Goal: Communication & Community: Connect with others

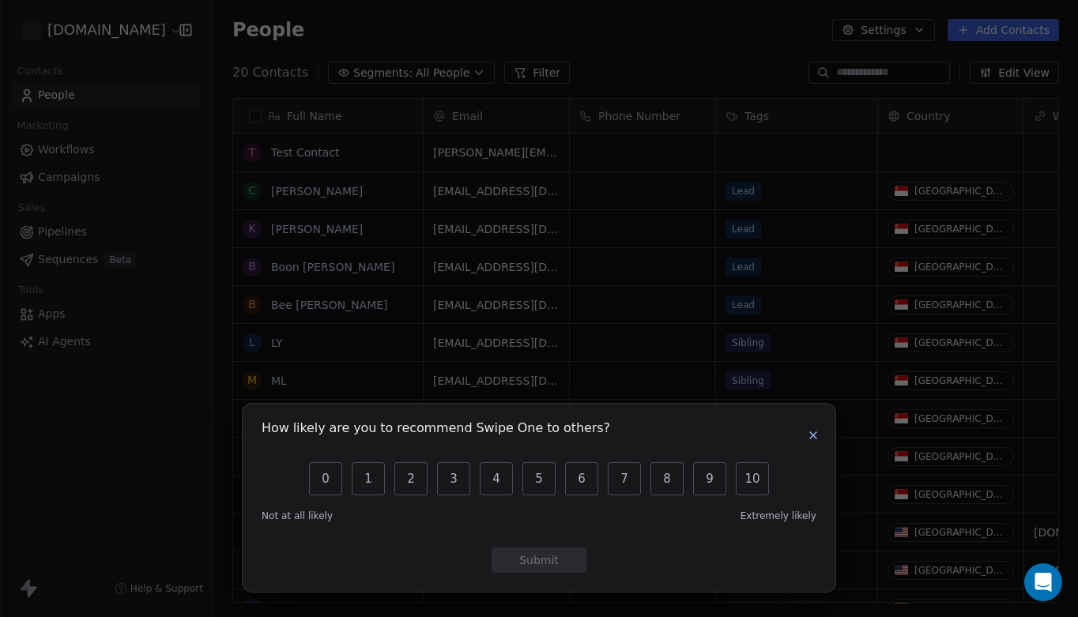
scroll to position [544, 864]
click at [813, 437] on icon "button" at bounding box center [813, 435] width 13 height 13
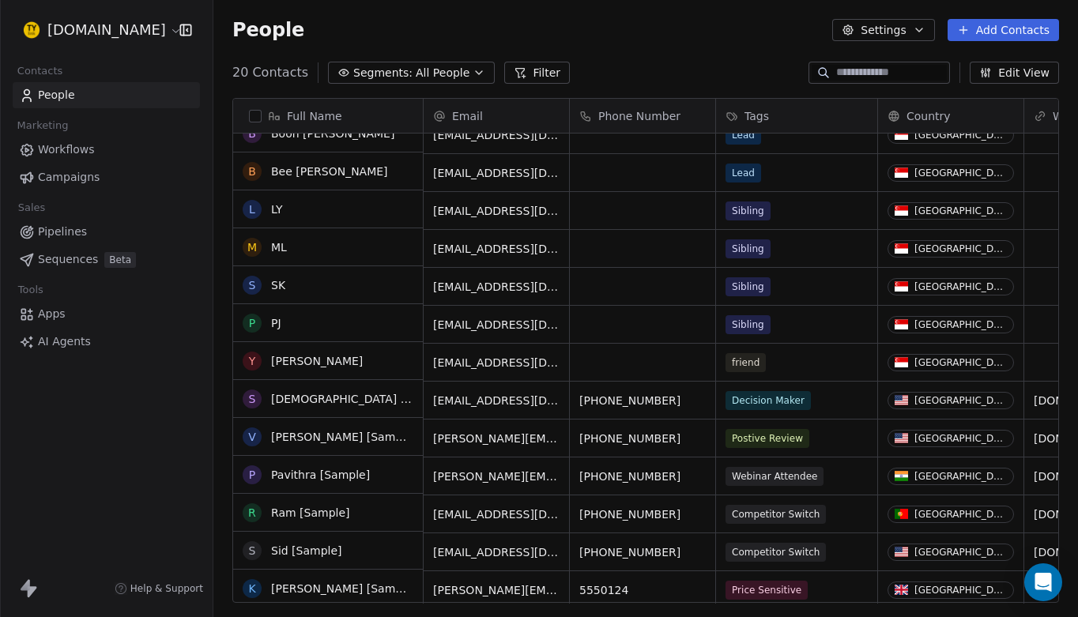
scroll to position [134, 0]
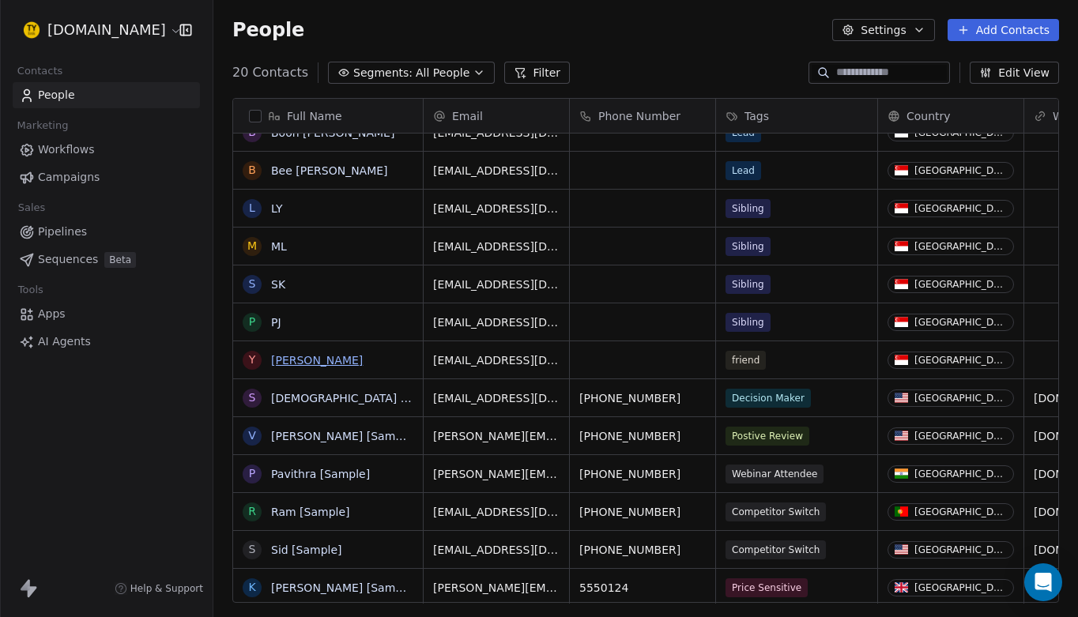
click at [281, 362] on link "Yen" at bounding box center [317, 360] width 92 height 13
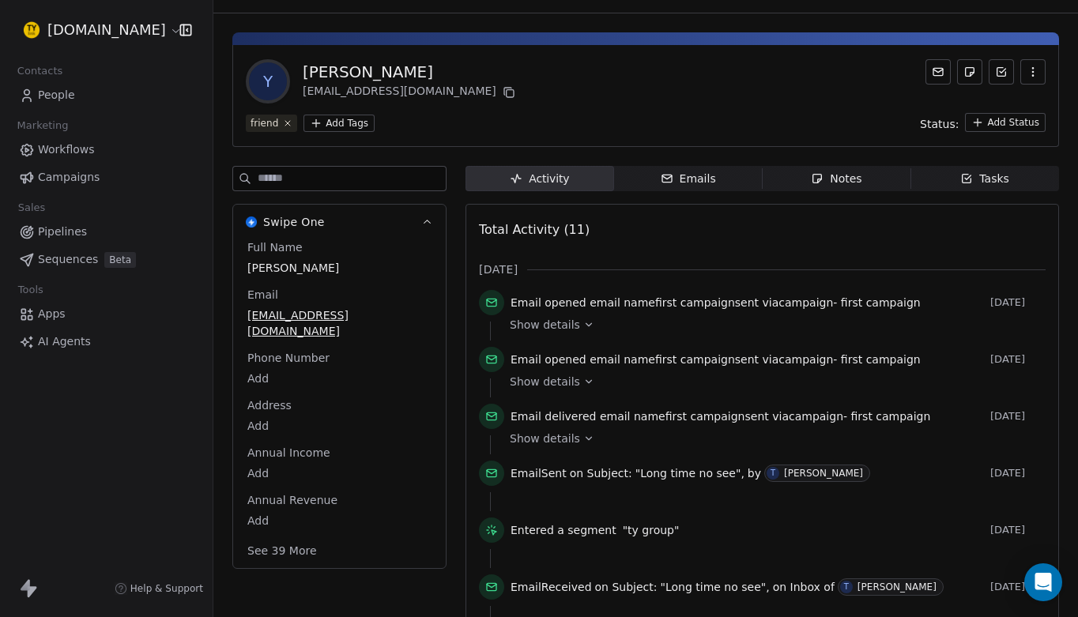
click at [714, 177] on span "Emails Emails" at bounding box center [688, 178] width 149 height 25
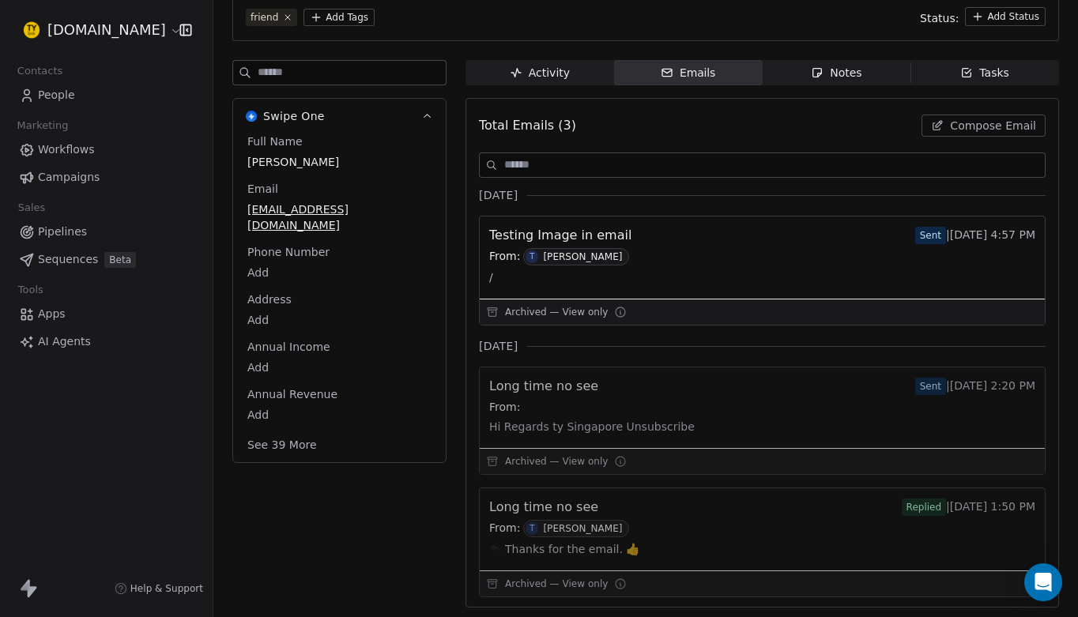
scroll to position [134, 0]
click at [984, 123] on span "Compose Email" at bounding box center [993, 126] width 86 height 16
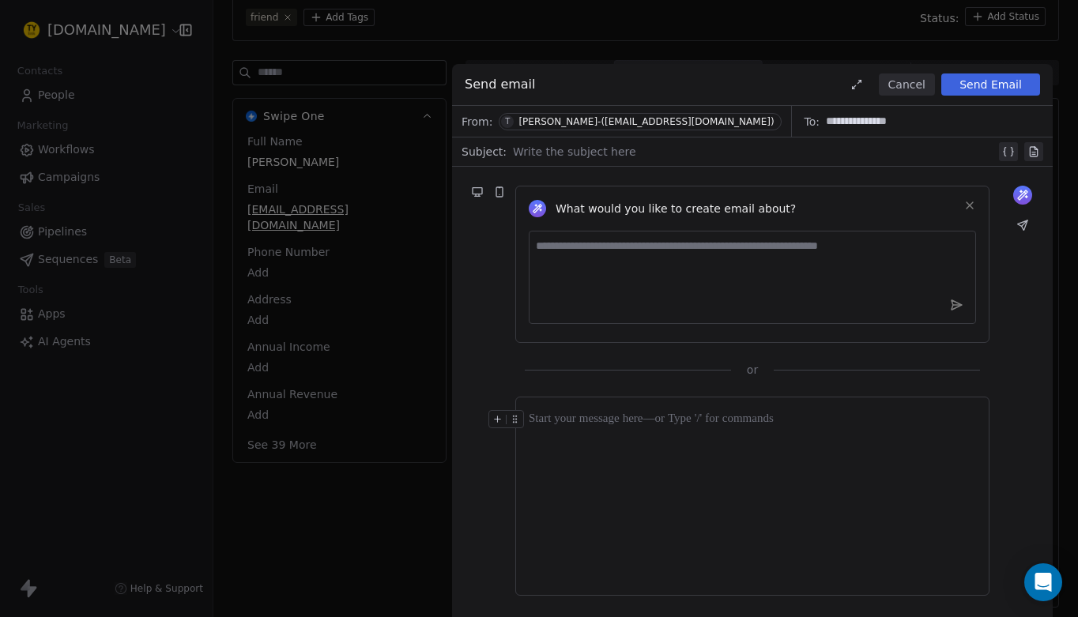
click at [732, 448] on div at bounding box center [752, 496] width 447 height 172
click at [690, 435] on div at bounding box center [752, 496] width 447 height 172
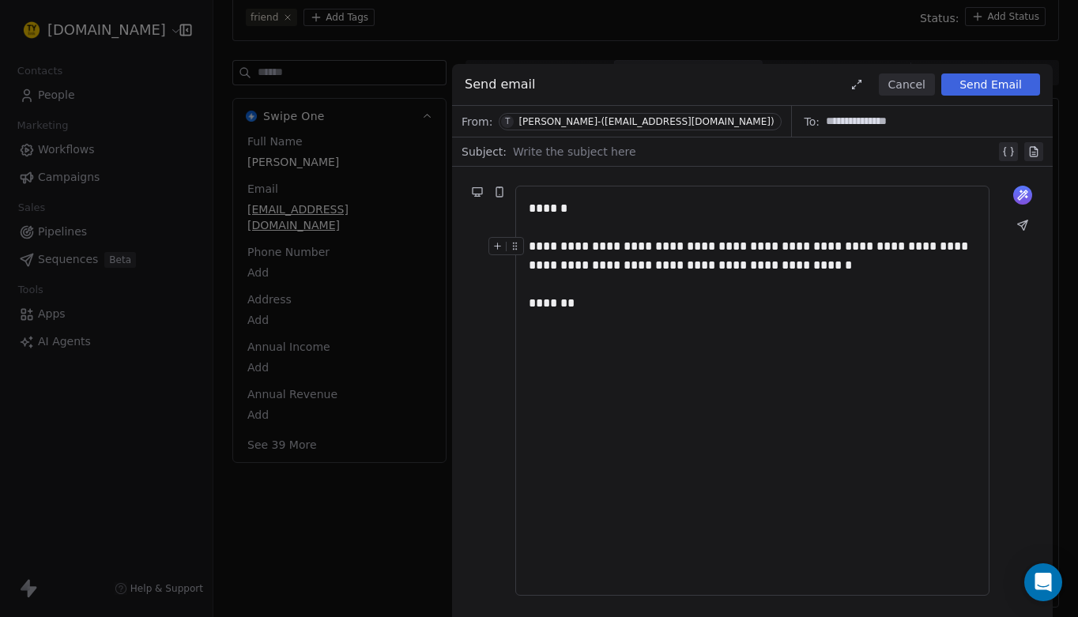
click at [529, 247] on div at bounding box center [509, 251] width 42 height 28
click at [529, 246] on div at bounding box center [509, 251] width 42 height 28
click at [530, 247] on div "**********" at bounding box center [752, 256] width 447 height 38
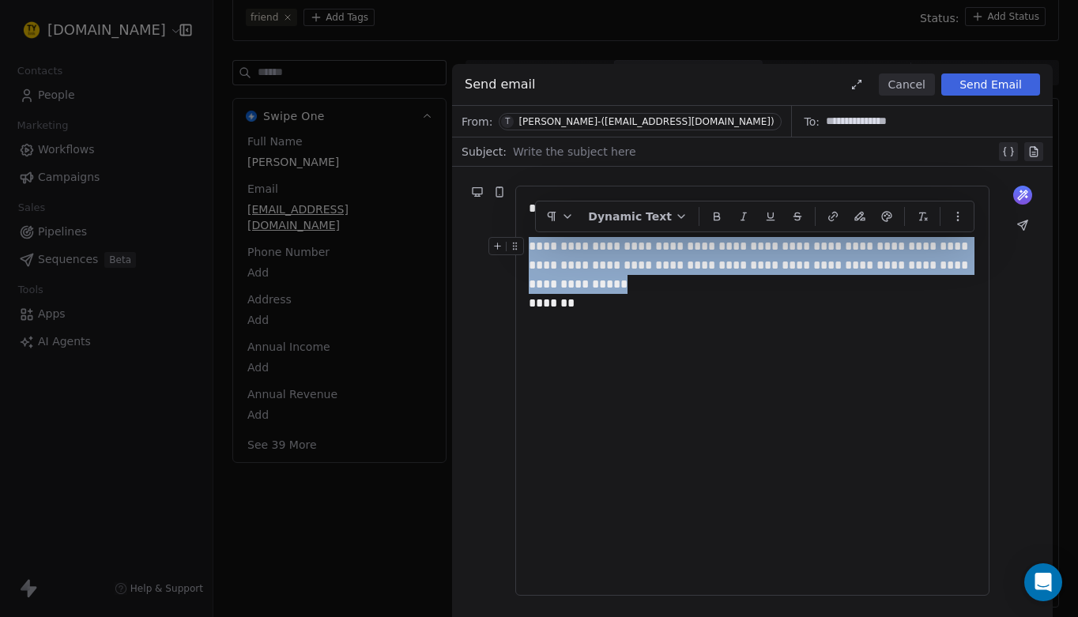
drag, startPoint x: 532, startPoint y: 247, endPoint x: 975, endPoint y: 268, distance: 443.7
copy div "**********"
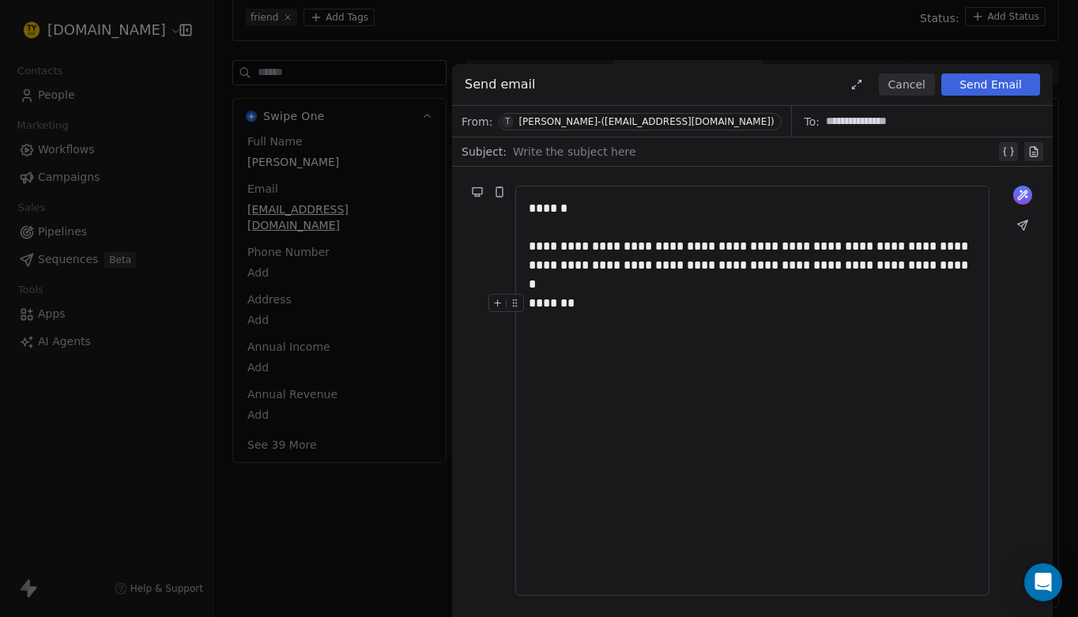
click at [588, 329] on div "**********" at bounding box center [752, 390] width 447 height 383
click at [626, 152] on div at bounding box center [754, 151] width 483 height 19
click at [990, 89] on button "Send Email" at bounding box center [990, 84] width 99 height 22
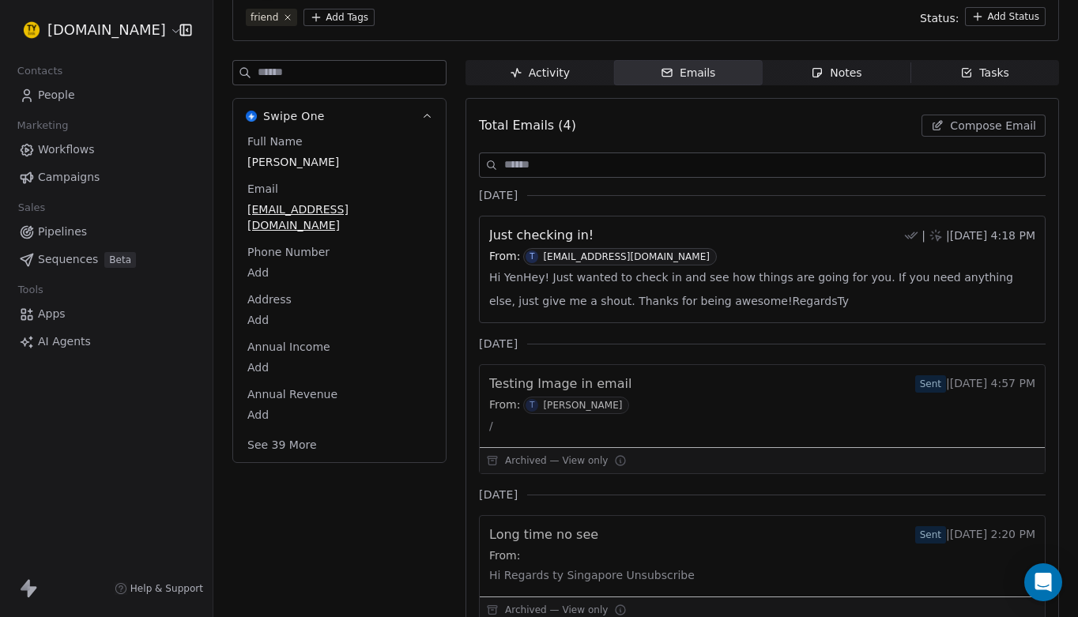
click at [68, 96] on span "People" at bounding box center [56, 95] width 37 height 17
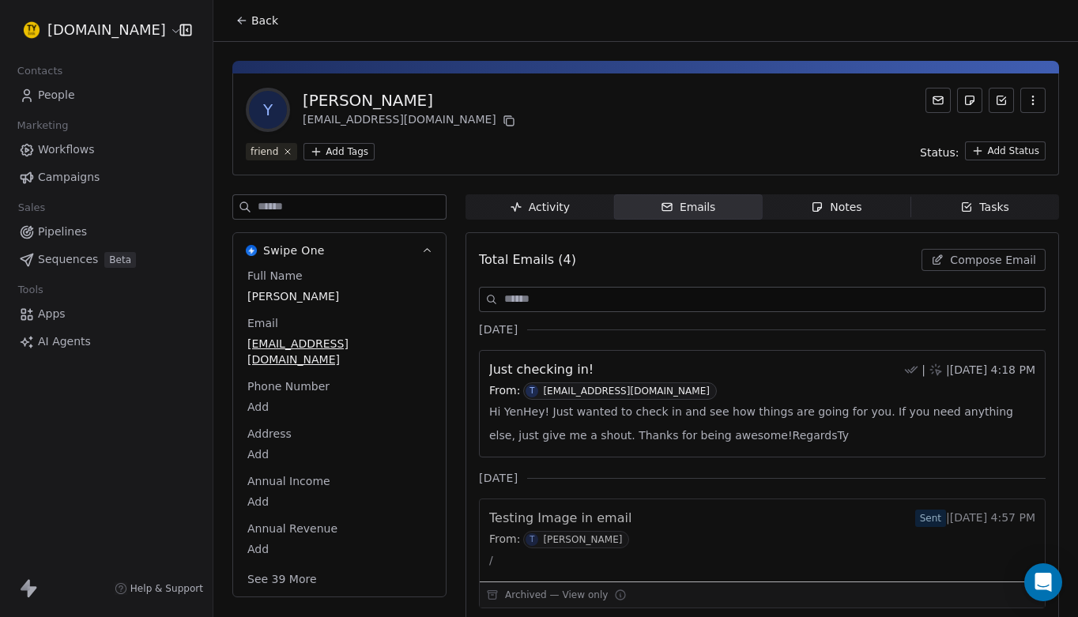
click at [73, 92] on span "People" at bounding box center [56, 95] width 37 height 17
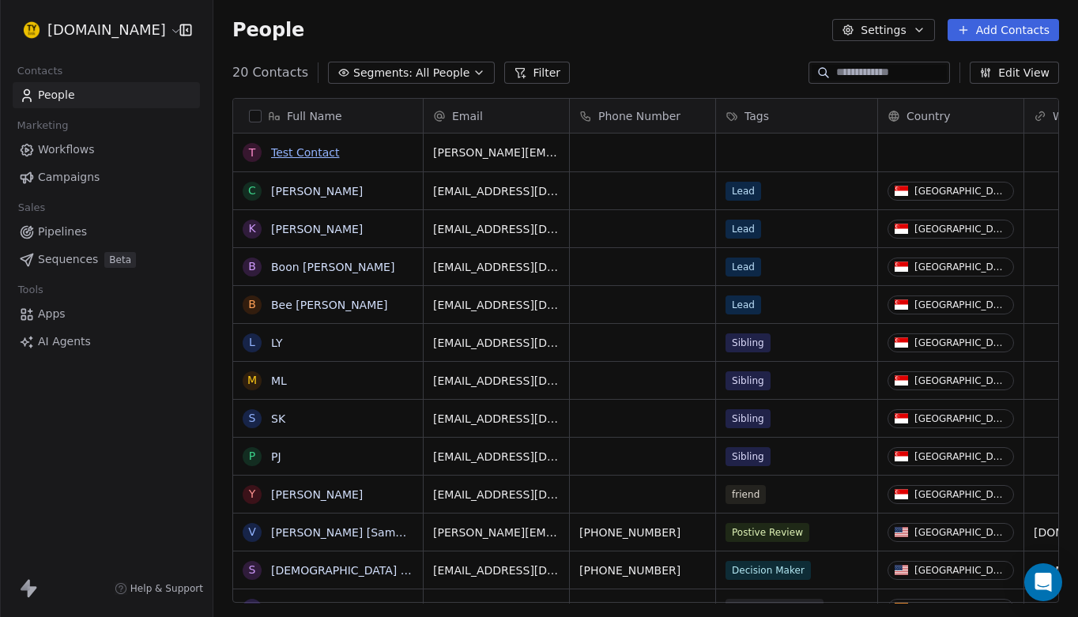
click at [331, 155] on link "Test Contact" at bounding box center [305, 152] width 69 height 13
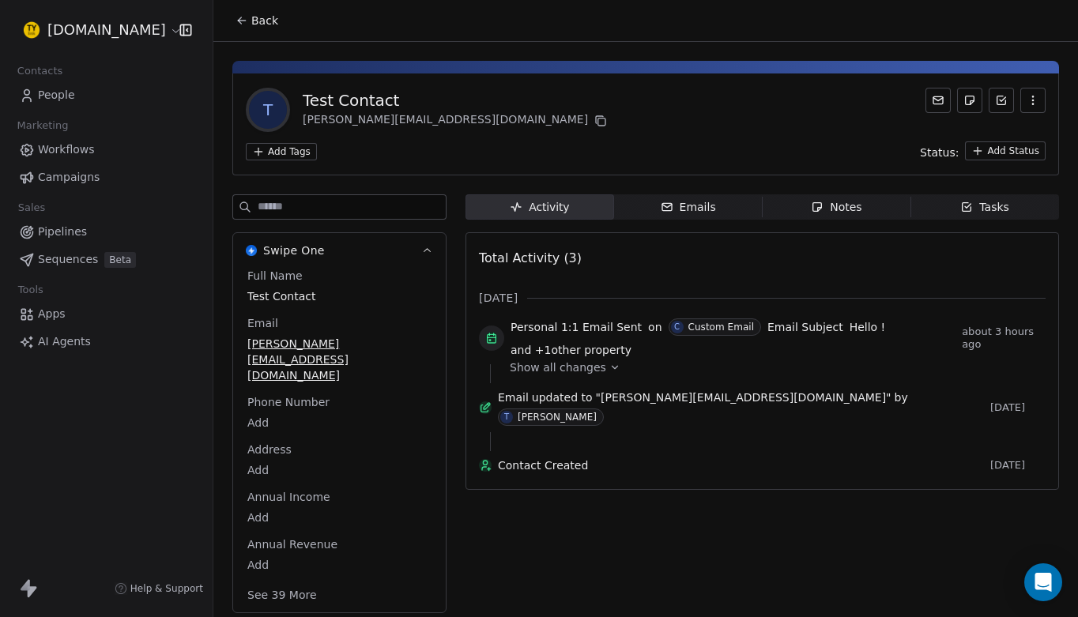
click at [1029, 103] on icon "button" at bounding box center [1032, 100] width 13 height 13
click at [1035, 99] on icon "button" at bounding box center [1032, 100] width 13 height 13
click at [992, 129] on div "Delete" at bounding box center [1010, 134] width 106 height 25
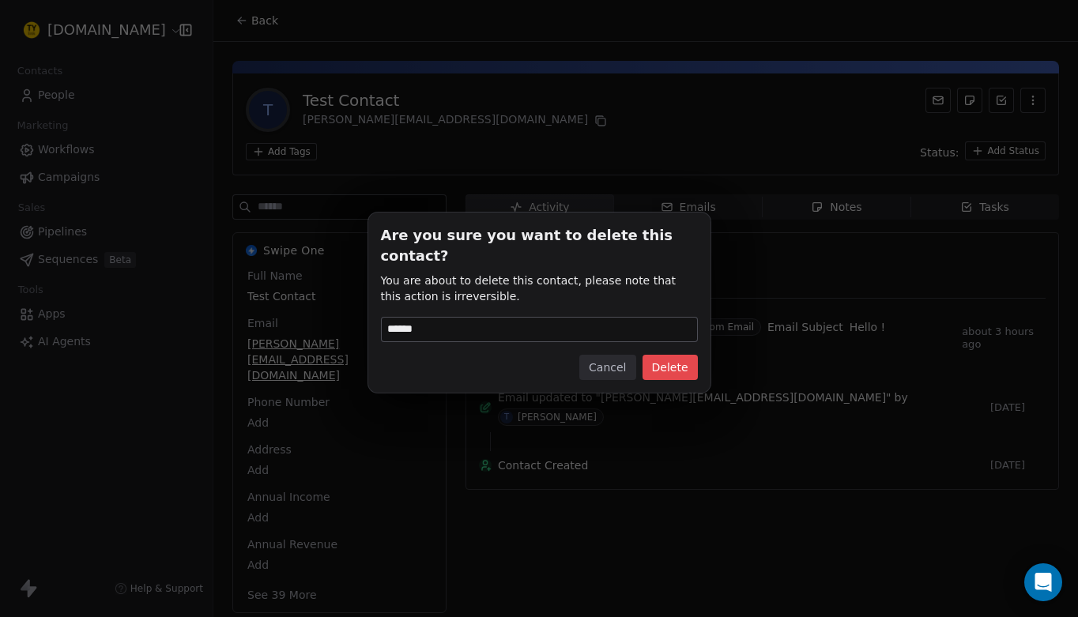
type input "******"
click at [677, 355] on button "Delete" at bounding box center [669, 367] width 55 height 25
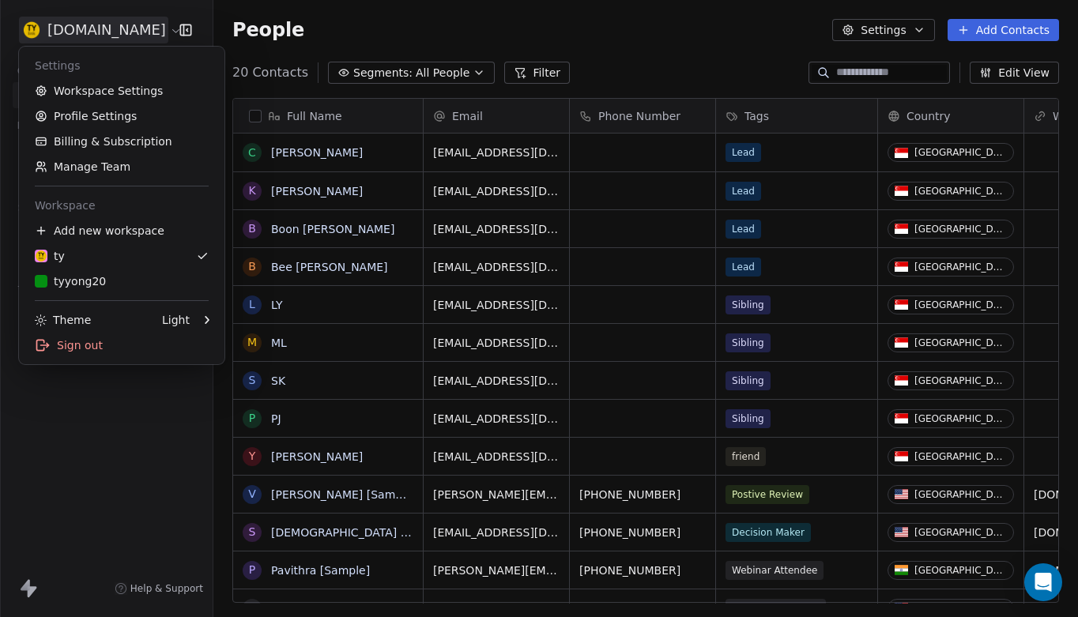
click at [121, 32] on html "tyyong.link Contacts People Marketing Workflows Campaigns Sales Pipelines Seque…" at bounding box center [539, 308] width 1078 height 617
click at [77, 343] on div "Sign out" at bounding box center [121, 345] width 193 height 25
